Goal: Check status: Check status

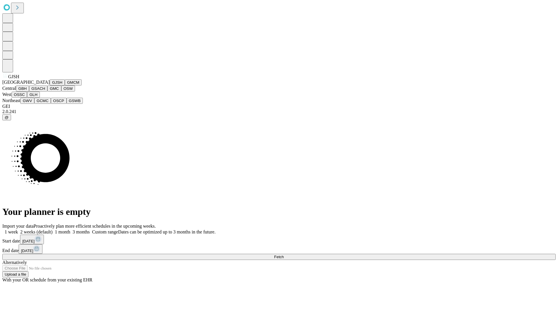
click at [50, 85] on button "GJSH" at bounding box center [57, 82] width 15 height 6
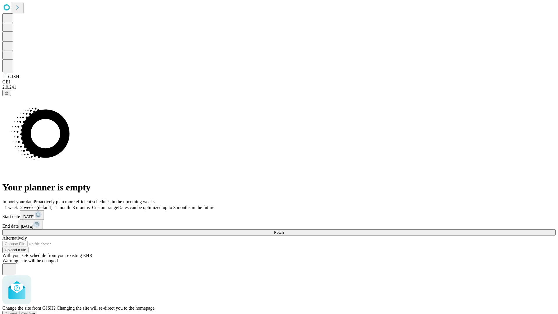
click at [35, 312] on span "Confirm" at bounding box center [29, 314] width 14 height 4
click at [70, 205] on label "1 month" at bounding box center [62, 207] width 18 height 5
click at [284, 230] on span "Fetch" at bounding box center [279, 232] width 10 height 4
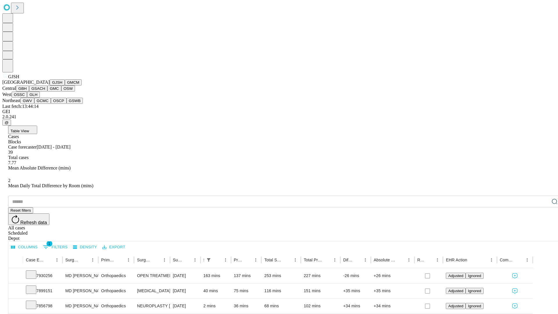
click at [65, 85] on button "GMCM" at bounding box center [73, 82] width 17 height 6
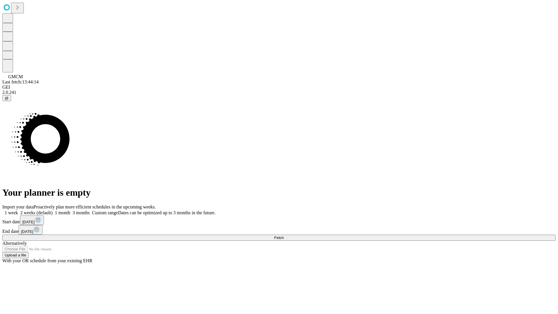
click at [70, 210] on label "1 month" at bounding box center [62, 212] width 18 height 5
click at [284, 235] on span "Fetch" at bounding box center [279, 237] width 10 height 4
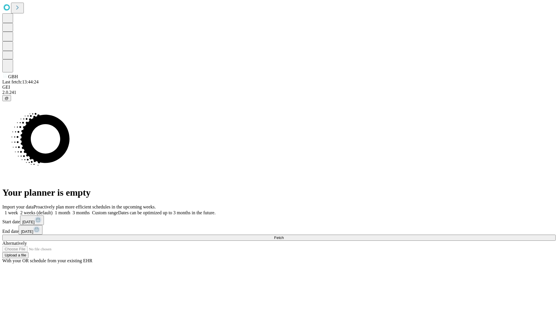
click at [284, 235] on span "Fetch" at bounding box center [279, 237] width 10 height 4
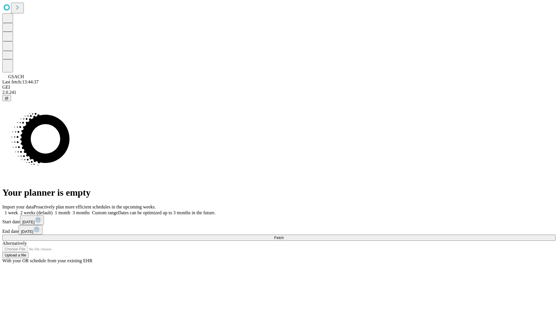
click at [70, 210] on label "1 month" at bounding box center [62, 212] width 18 height 5
click at [284, 235] on span "Fetch" at bounding box center [279, 237] width 10 height 4
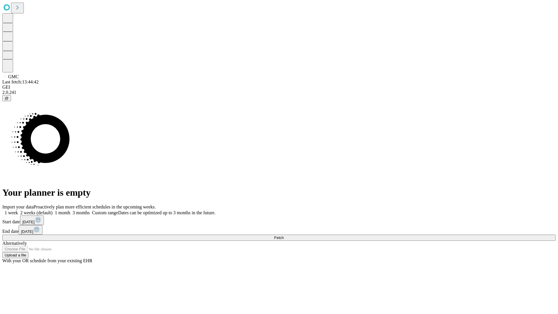
click at [70, 210] on label "1 month" at bounding box center [62, 212] width 18 height 5
click at [284, 235] on span "Fetch" at bounding box center [279, 237] width 10 height 4
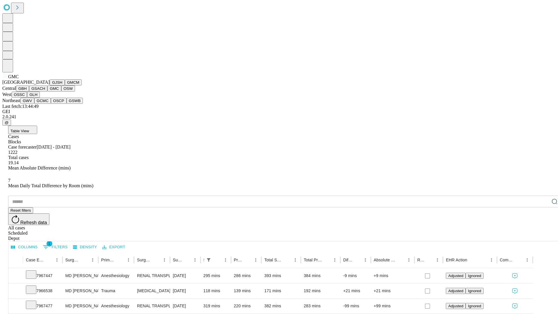
click at [61, 92] on button "OSW" at bounding box center [68, 88] width 14 height 6
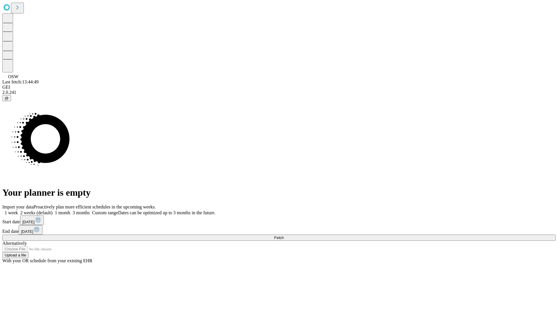
click at [70, 210] on label "1 month" at bounding box center [62, 212] width 18 height 5
click at [284, 235] on span "Fetch" at bounding box center [279, 237] width 10 height 4
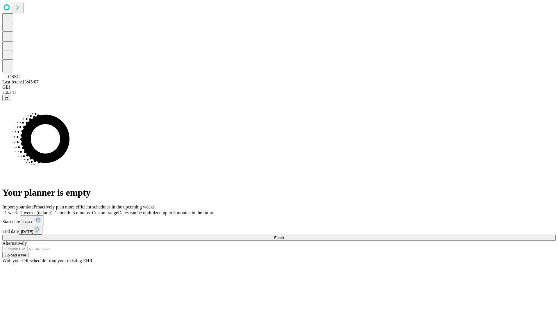
click at [70, 210] on label "1 month" at bounding box center [62, 212] width 18 height 5
click at [284, 235] on span "Fetch" at bounding box center [279, 237] width 10 height 4
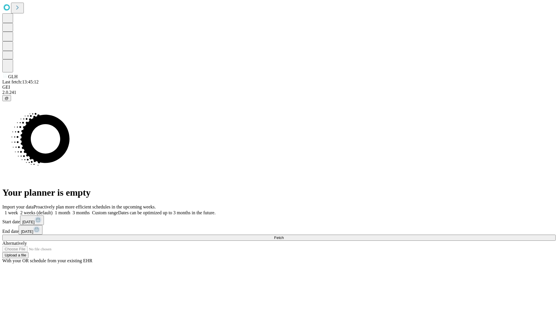
click at [70, 210] on label "1 month" at bounding box center [62, 212] width 18 height 5
click at [284, 235] on span "Fetch" at bounding box center [279, 237] width 10 height 4
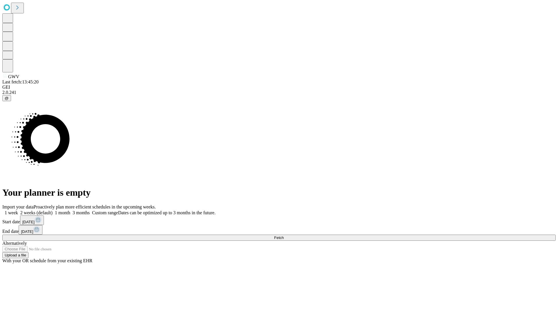
click at [70, 210] on label "1 month" at bounding box center [62, 212] width 18 height 5
click at [284, 235] on span "Fetch" at bounding box center [279, 237] width 10 height 4
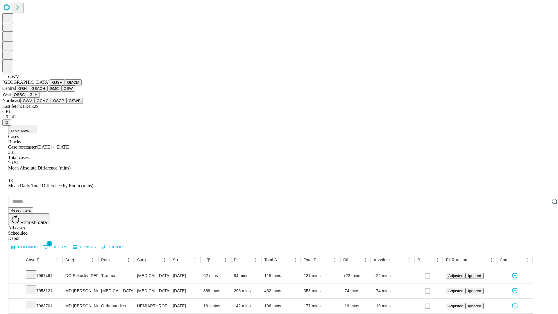
click at [45, 104] on button "GCMC" at bounding box center [42, 101] width 17 height 6
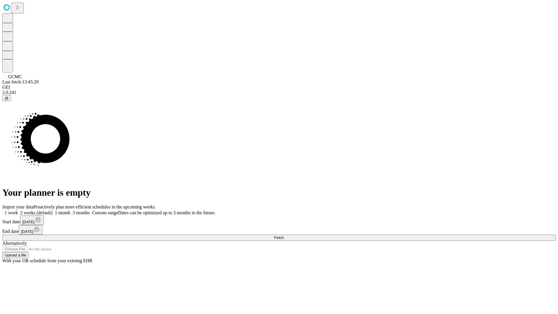
click at [70, 210] on label "1 month" at bounding box center [62, 212] width 18 height 5
click at [284, 235] on span "Fetch" at bounding box center [279, 237] width 10 height 4
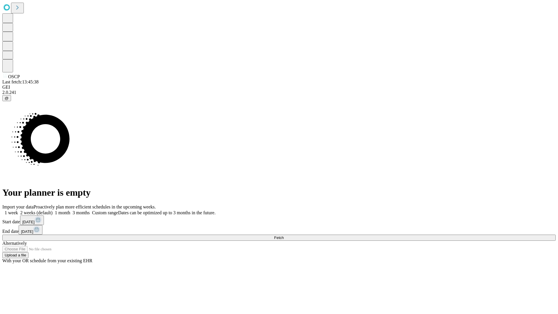
click at [70, 210] on label "1 month" at bounding box center [62, 212] width 18 height 5
click at [284, 235] on span "Fetch" at bounding box center [279, 237] width 10 height 4
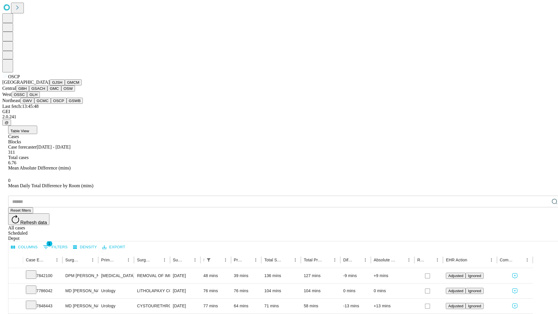
click at [67, 104] on button "GSWB" at bounding box center [75, 101] width 17 height 6
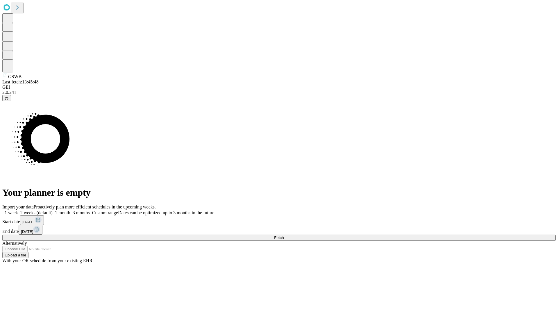
click at [70, 210] on label "1 month" at bounding box center [62, 212] width 18 height 5
click at [284, 235] on span "Fetch" at bounding box center [279, 237] width 10 height 4
